Goal: Obtain resource: Download file/media

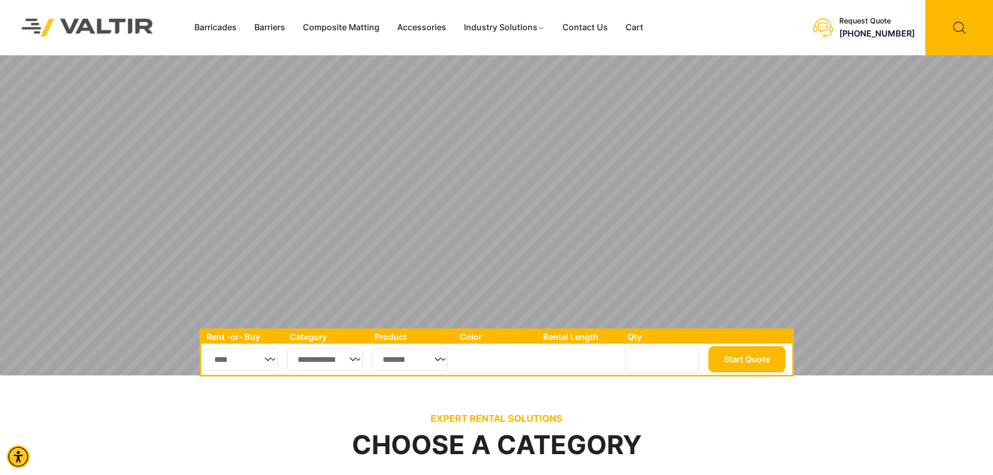
scroll to position [104, 0]
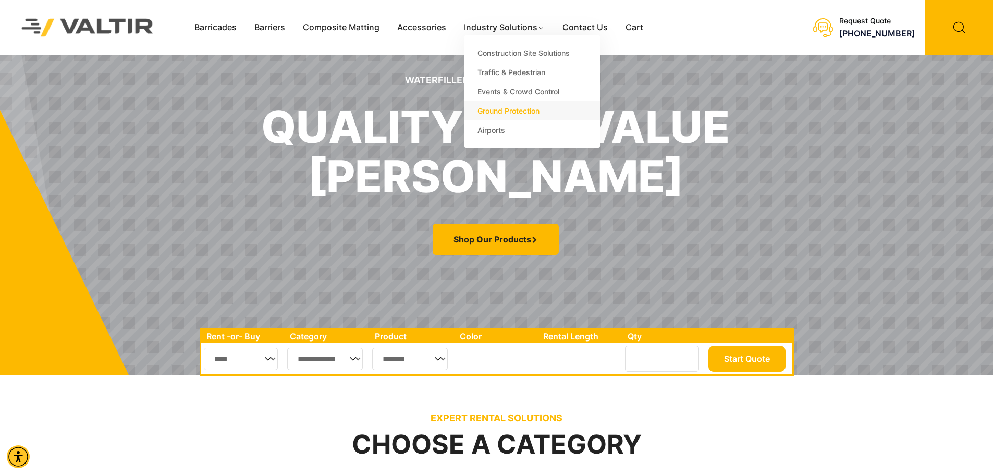
click at [502, 110] on link "Ground Protection" at bounding box center [532, 110] width 136 height 19
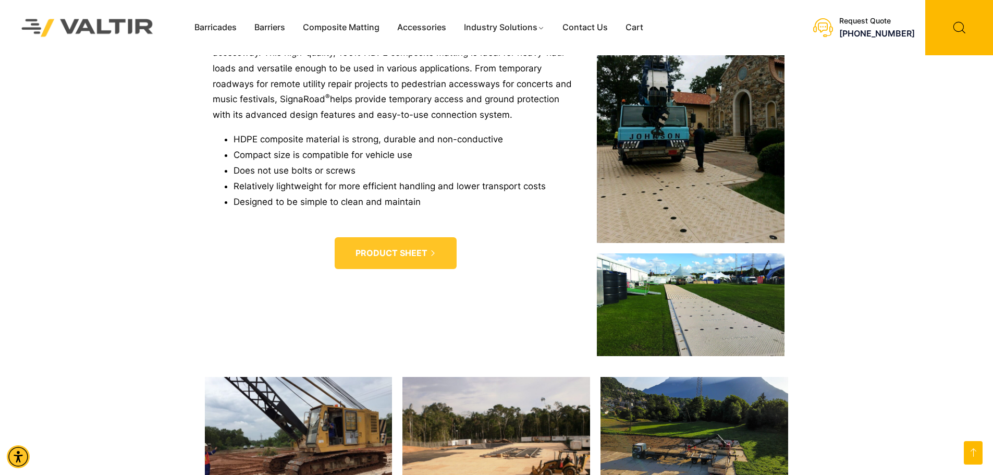
scroll to position [2033, 0]
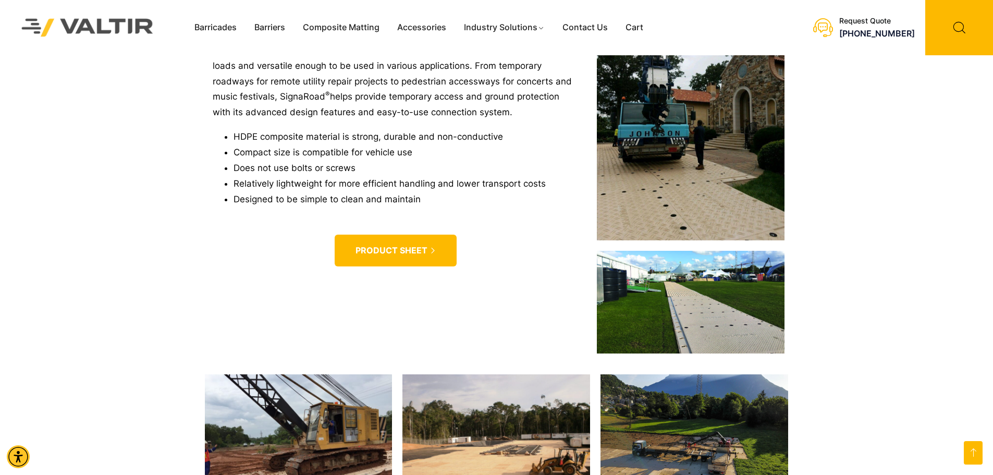
click at [393, 246] on span "PRODUCT SHEET" at bounding box center [391, 250] width 72 height 11
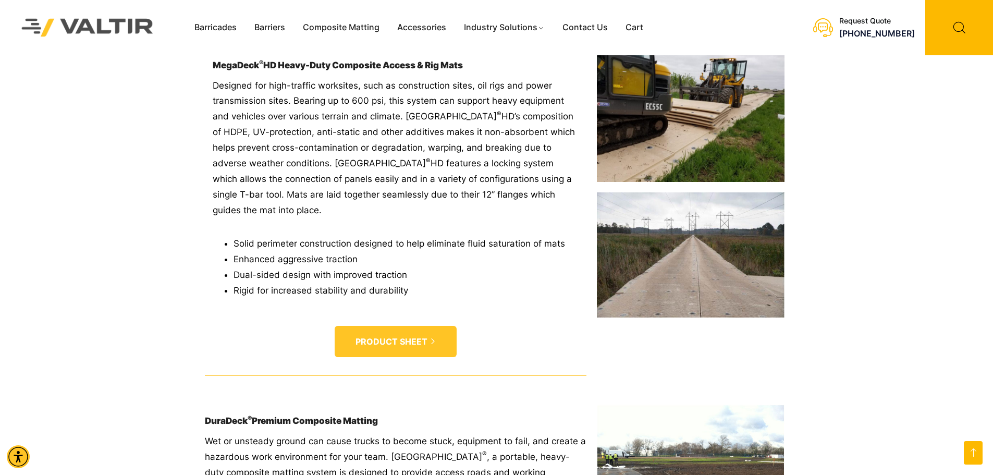
scroll to position [1303, 0]
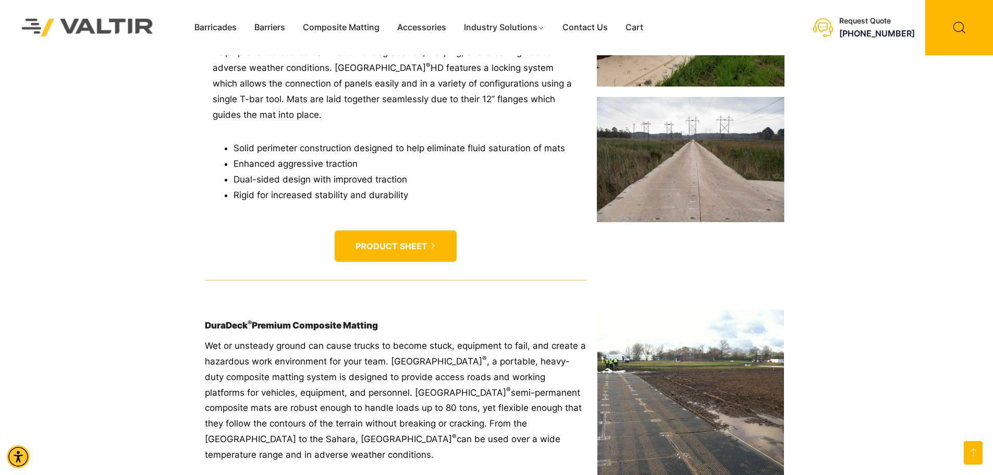
click at [400, 238] on link "PRODUCT SHEET" at bounding box center [396, 246] width 122 height 32
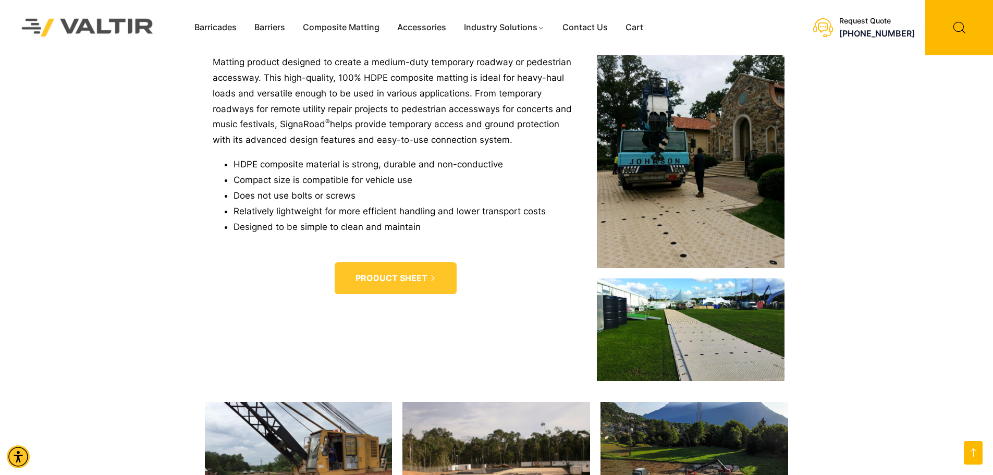
scroll to position [2033, 0]
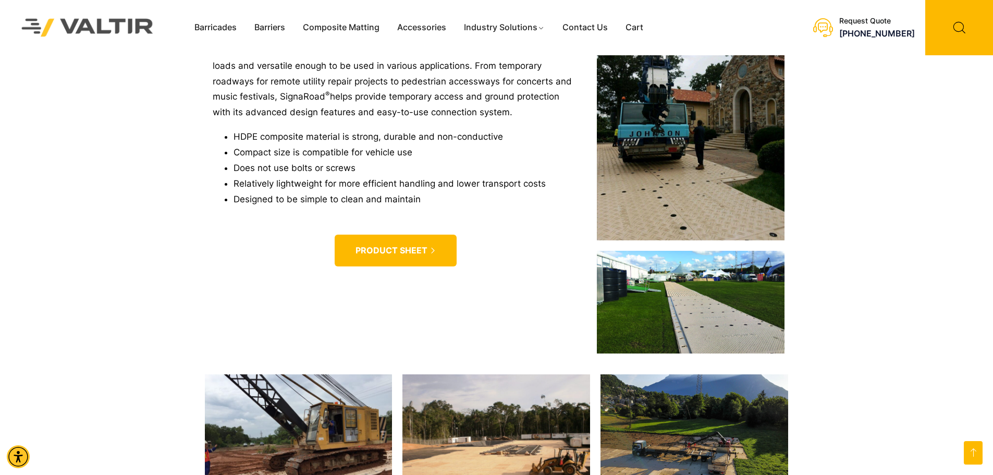
click at [398, 245] on span "PRODUCT SHEET" at bounding box center [391, 250] width 72 height 11
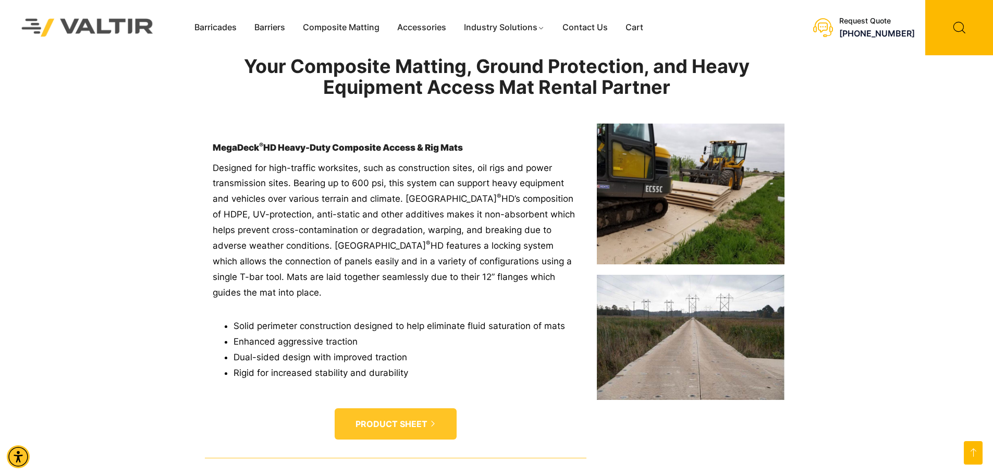
scroll to position [1199, 0]
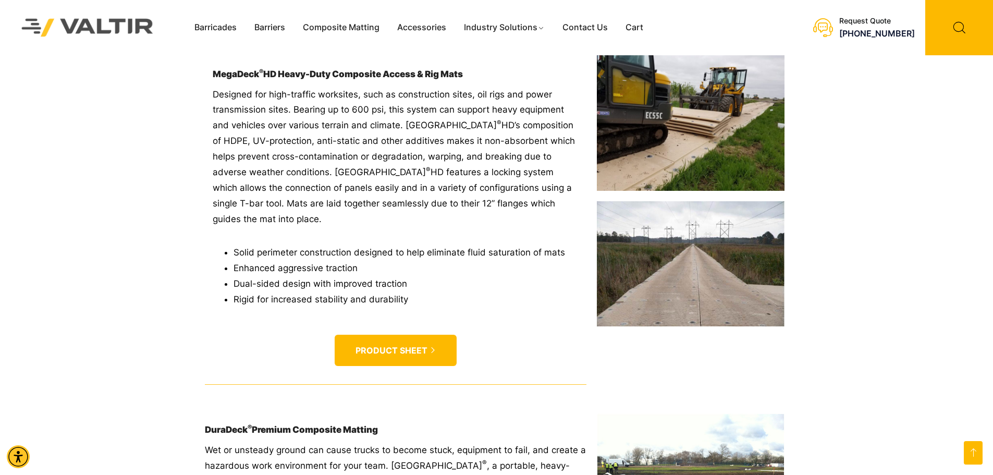
click at [400, 352] on span "PRODUCT SHEET" at bounding box center [391, 350] width 72 height 11
